Goal: Task Accomplishment & Management: Use online tool/utility

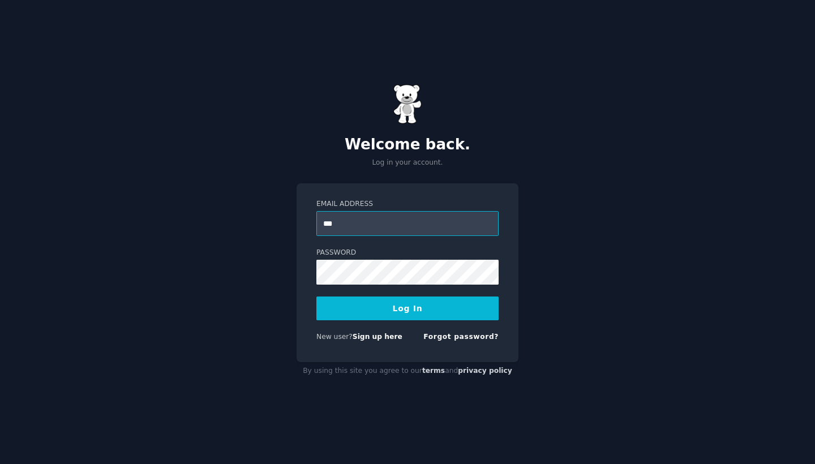
type input "**********"
click at [407, 301] on button "Log In" at bounding box center [408, 309] width 182 height 24
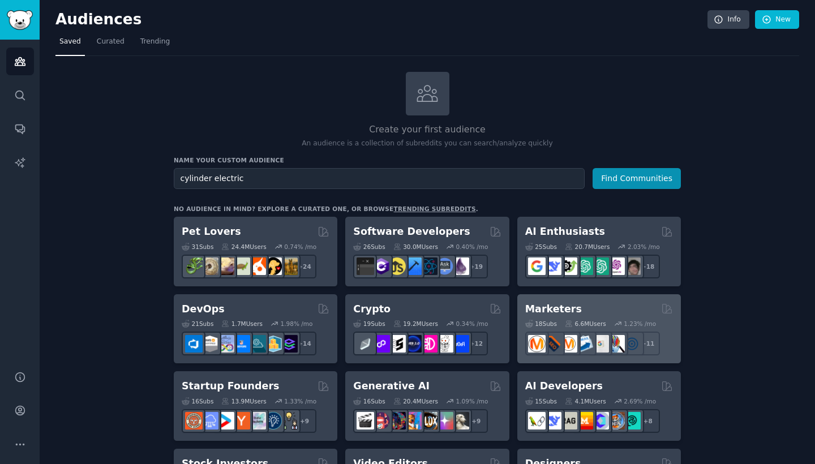
type input "cylinder electric"
click at [638, 177] on button "Find Communities" at bounding box center [637, 178] width 88 height 21
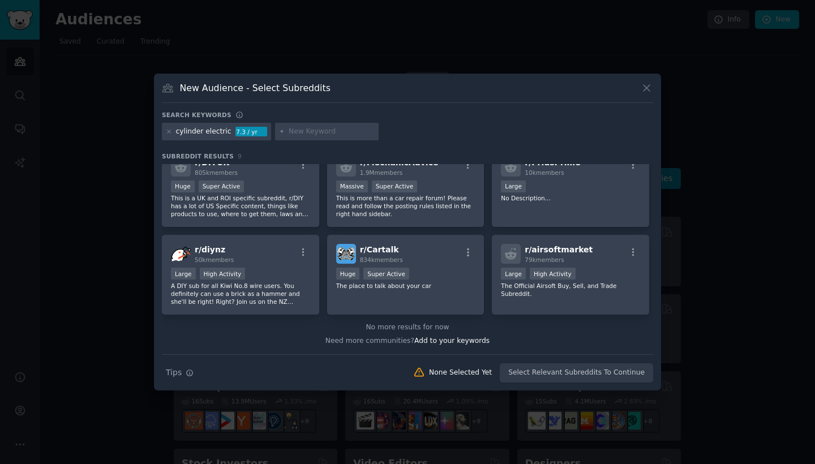
scroll to position [104, 0]
click at [650, 91] on icon at bounding box center [647, 88] width 6 height 6
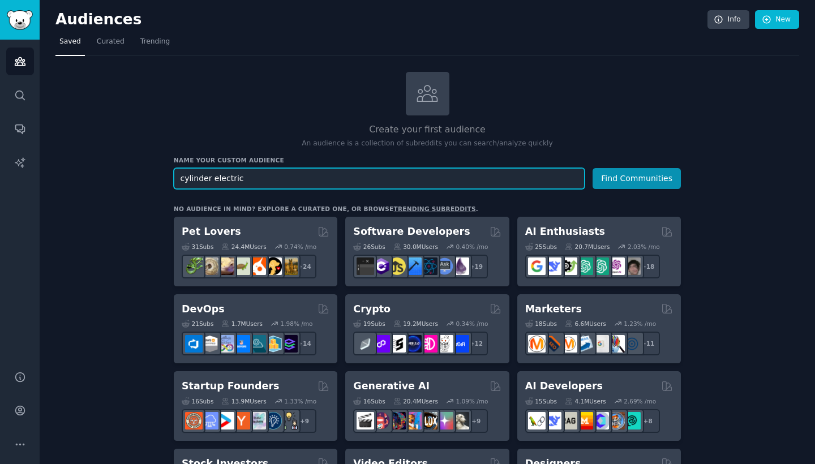
click at [235, 181] on input "cylinder electric" at bounding box center [379, 178] width 411 height 21
type input "cylinder"
click at [638, 177] on button "Find Communities" at bounding box center [637, 178] width 88 height 21
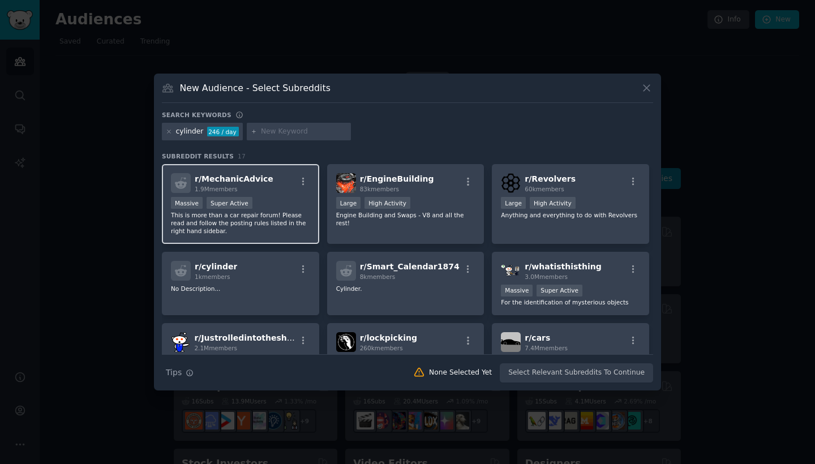
click at [268, 178] on div "r/ MechanicAdvice 1.9M members" at bounding box center [240, 183] width 139 height 20
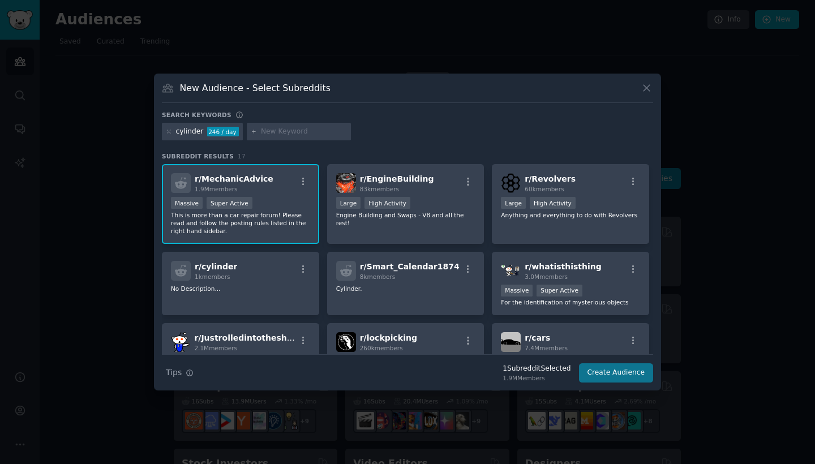
click at [639, 374] on button "Create Audience" at bounding box center [616, 373] width 75 height 19
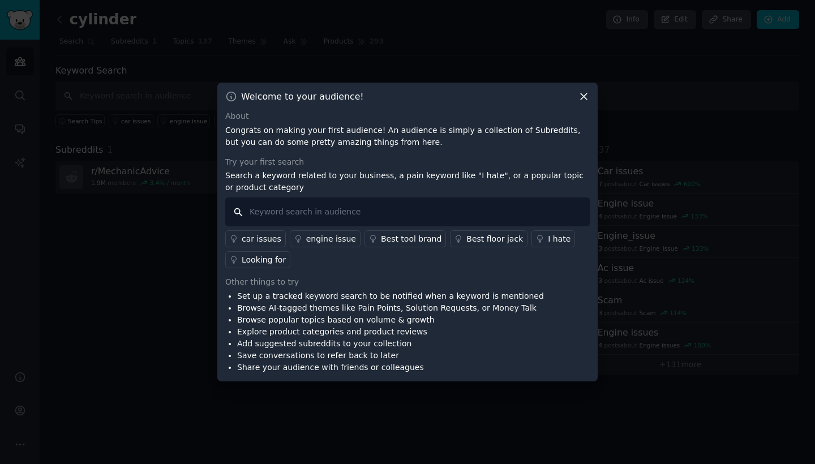
click at [356, 209] on input "text" at bounding box center [407, 212] width 365 height 29
type input "cylinder"
click at [323, 219] on input "cylinder" at bounding box center [407, 212] width 365 height 29
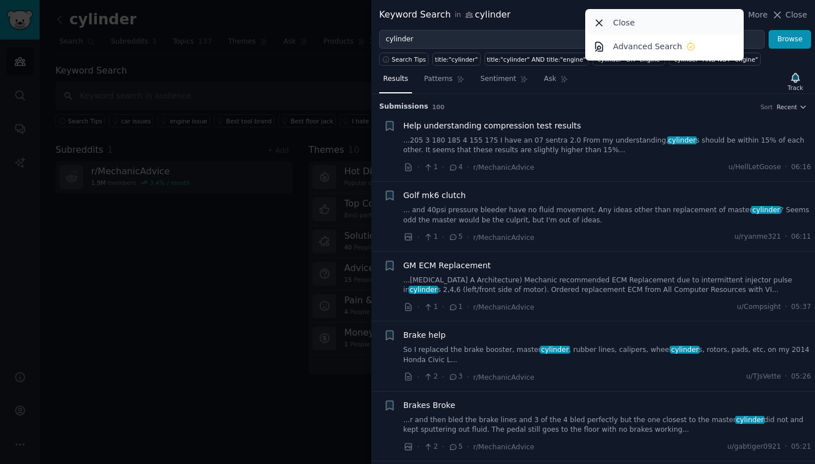
click at [597, 24] on icon at bounding box center [599, 23] width 12 height 12
